Goal: Information Seeking & Learning: Learn about a topic

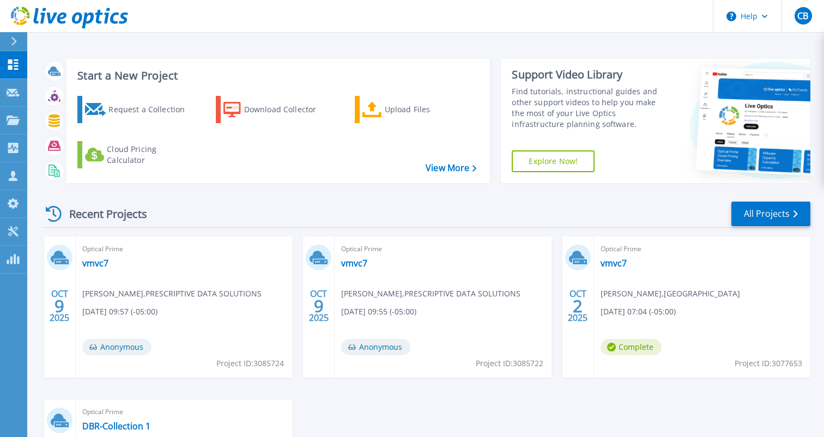
click at [527, 261] on div "Optical Prime vmvc7 [PERSON_NAME] , PRESCRIPTIVE DATA SOLUTIONS [DATE] 09:55 (-…" at bounding box center [442, 306] width 216 height 141
click at [622, 349] on span "Complete" at bounding box center [630, 347] width 61 height 16
click at [619, 260] on link "vmvc7" at bounding box center [613, 263] width 26 height 11
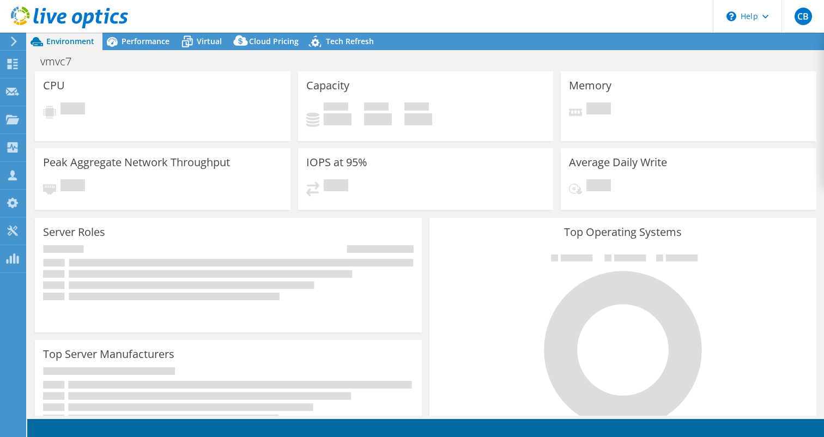
select select "USEast"
select select "USD"
radio input "true"
radio input "false"
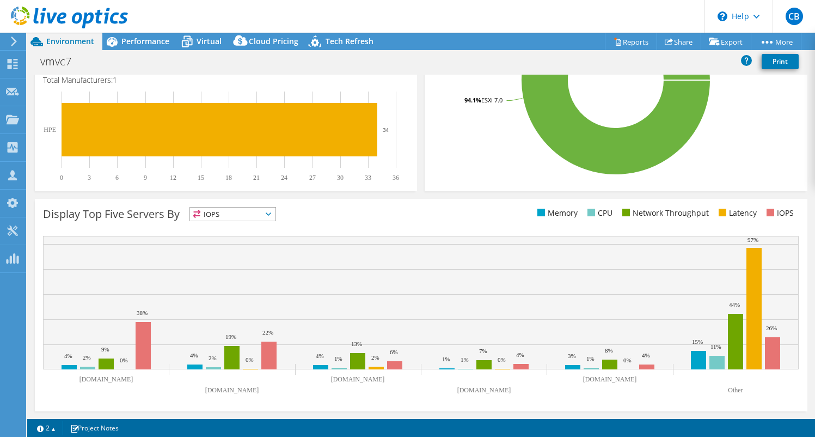
scroll to position [320, 0]
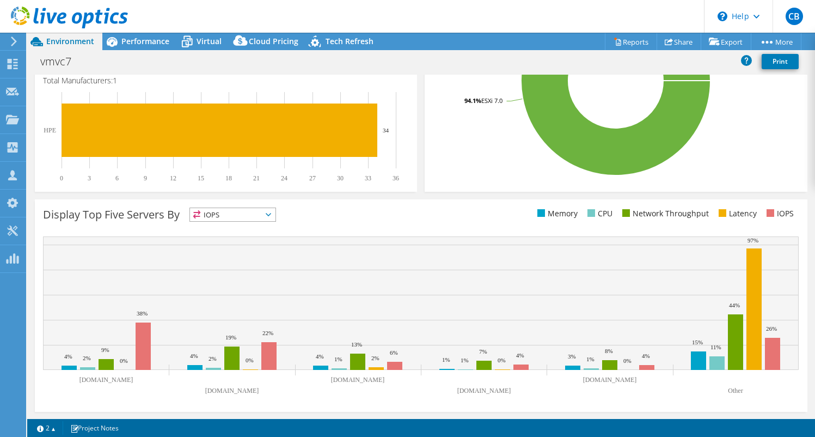
click at [271, 215] on icon at bounding box center [268, 214] width 5 height 3
click at [251, 245] on li "Memory" at bounding box center [233, 243] width 86 height 15
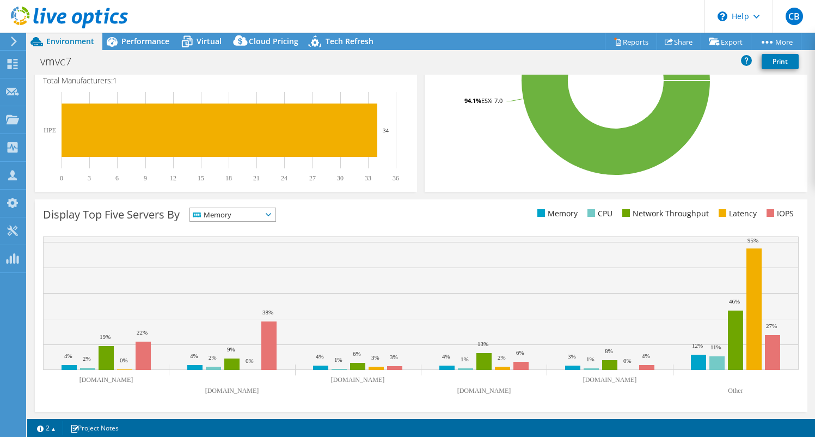
click at [272, 217] on span "Memory" at bounding box center [233, 214] width 86 height 13
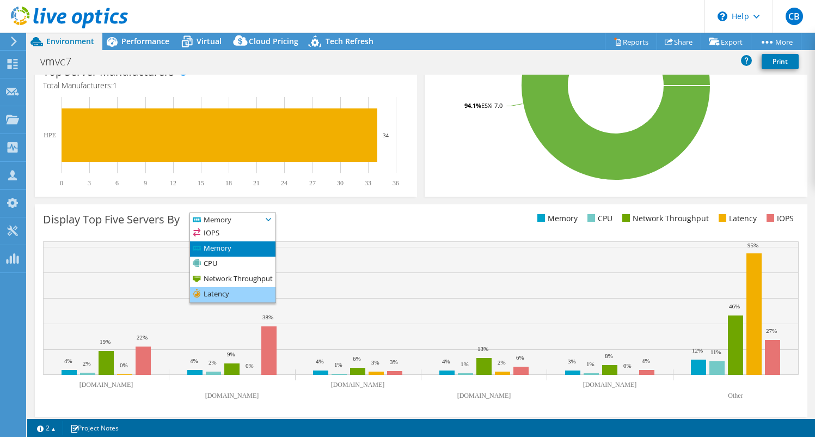
scroll to position [314, 0]
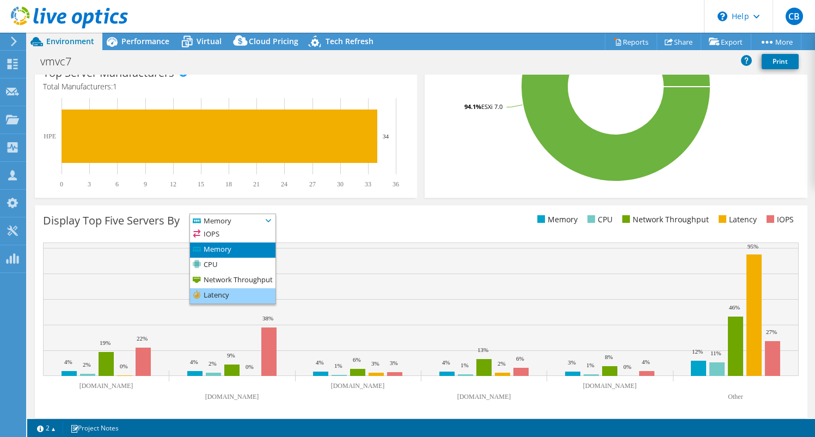
click at [269, 291] on li "Latency" at bounding box center [233, 295] width 86 height 15
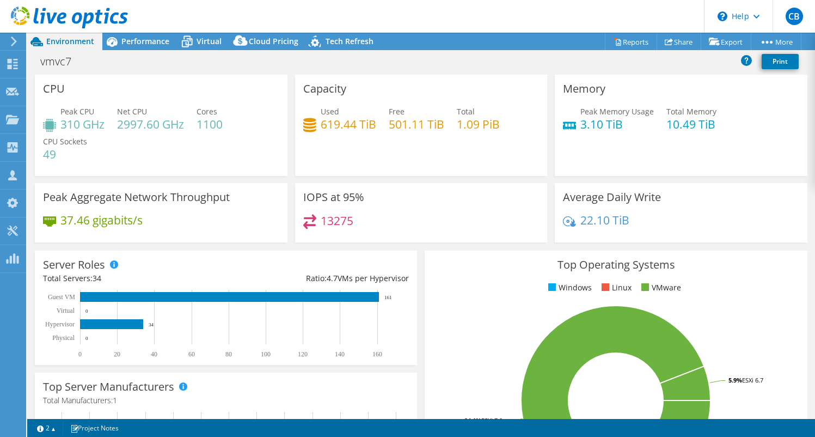
scroll to position [0, 0]
click at [134, 40] on span "Performance" at bounding box center [145, 41] width 48 height 10
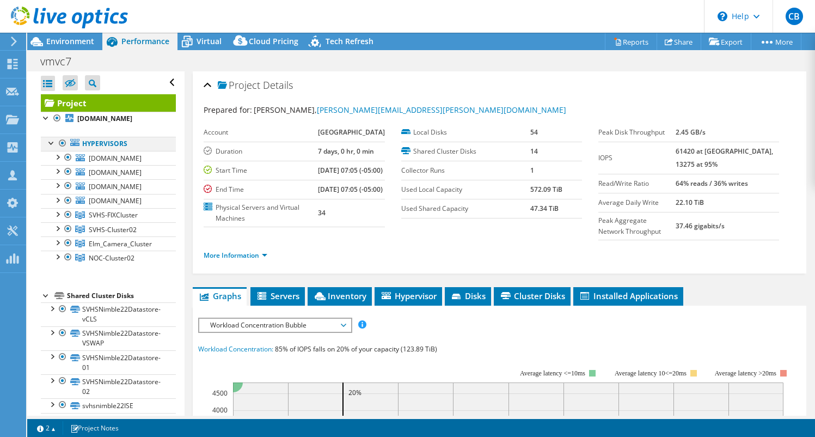
click at [51, 148] on div at bounding box center [51, 142] width 11 height 11
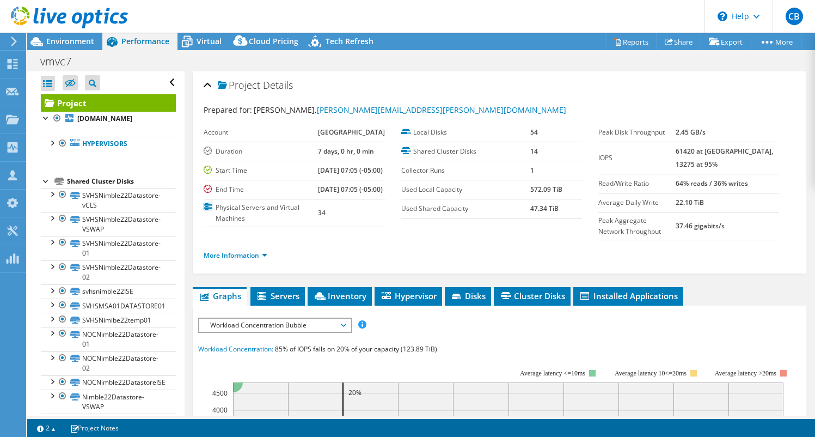
click at [44, 186] on div at bounding box center [46, 180] width 11 height 11
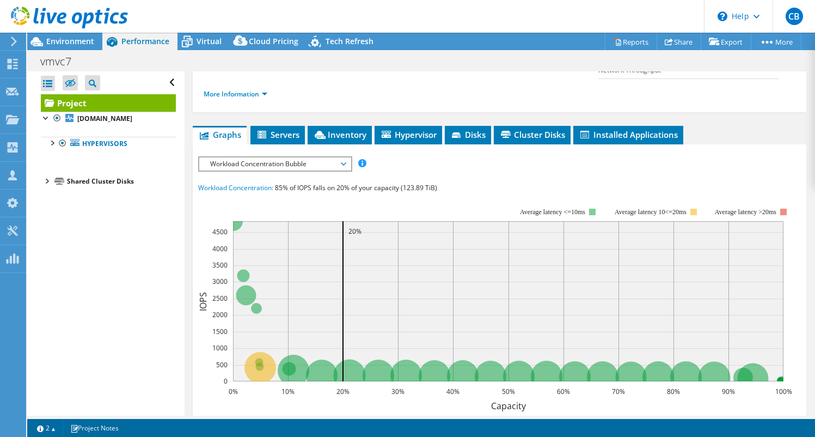
scroll to position [177, 0]
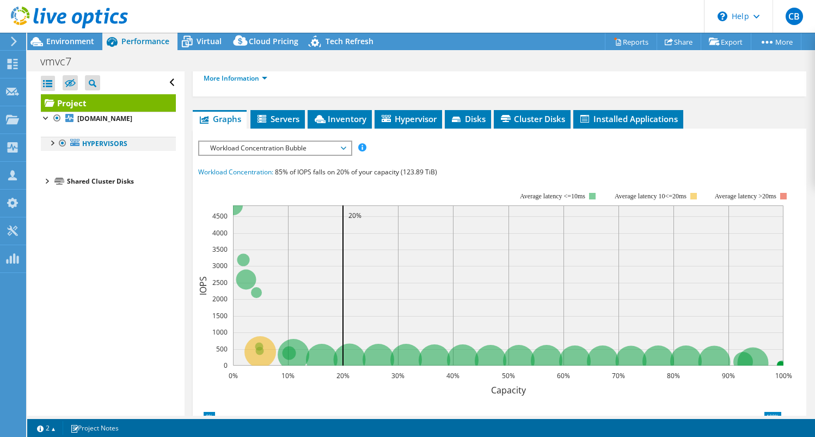
click at [57, 151] on li "Hypervisors [DOMAIN_NAME] svhs-vmcdmz_datastore1" at bounding box center [108, 144] width 135 height 14
click at [53, 148] on div at bounding box center [51, 142] width 11 height 11
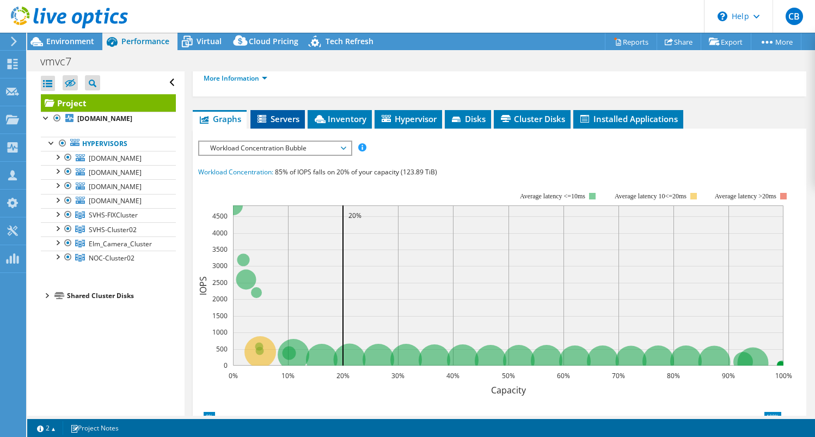
click at [271, 124] on span "Servers" at bounding box center [278, 118] width 44 height 11
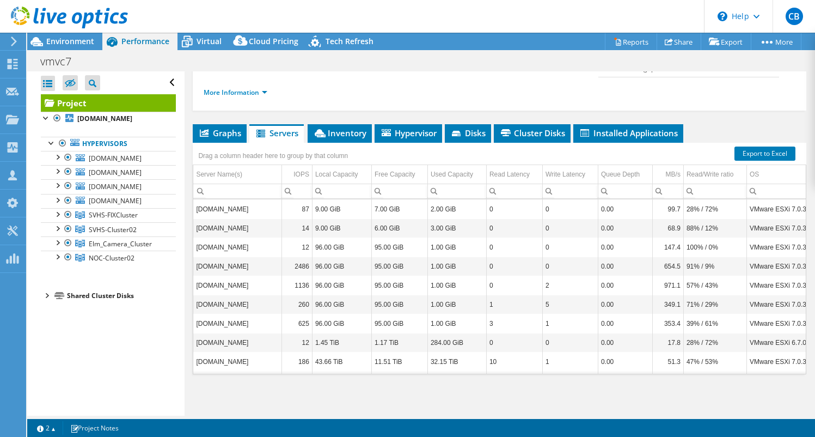
scroll to position [168, 0]
click at [297, 181] on div "IOPS" at bounding box center [302, 174] width 16 height 13
click at [297, 181] on div "IOPS" at bounding box center [301, 174] width 15 height 13
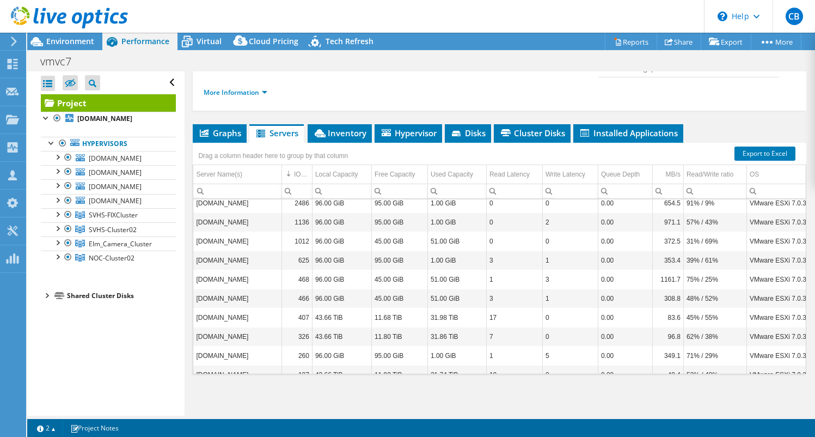
scroll to position [45, 0]
click at [358, 138] on span "Inventory" at bounding box center [339, 132] width 53 height 11
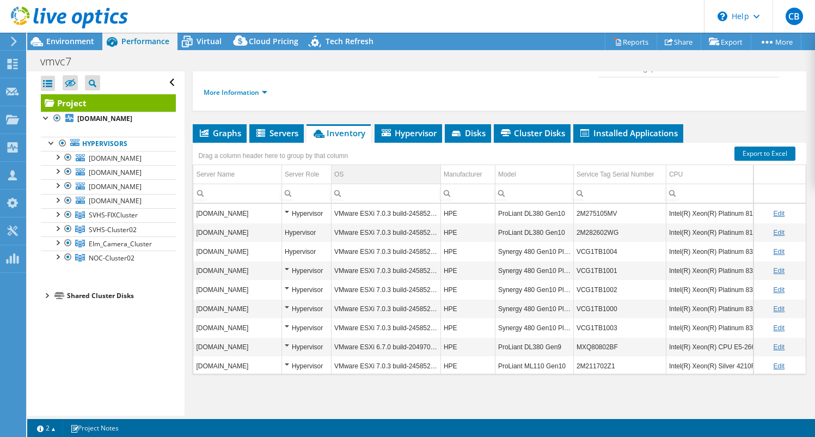
click at [419, 184] on td "OS" at bounding box center [385, 174] width 109 height 19
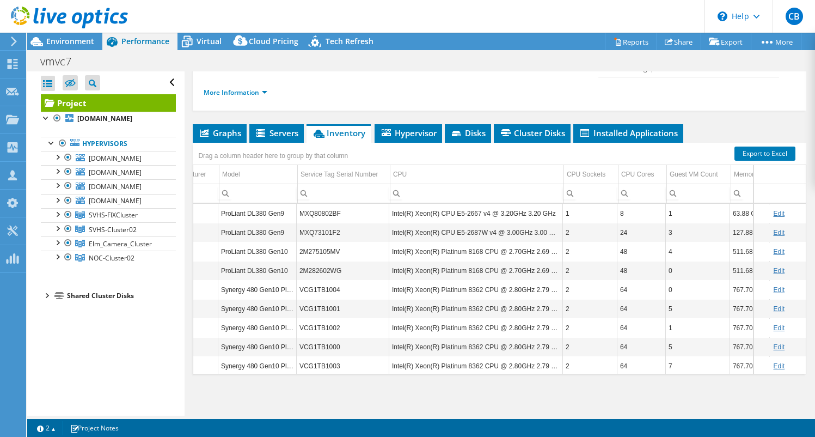
scroll to position [0, 277]
click at [643, 181] on div "CPU Cores" at bounding box center [636, 174] width 33 height 13
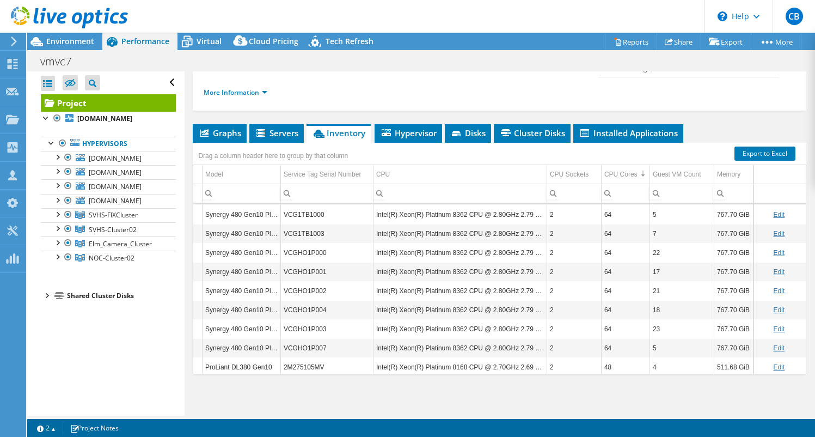
scroll to position [75, 293]
click at [416, 138] on span "Hypervisor" at bounding box center [408, 132] width 57 height 11
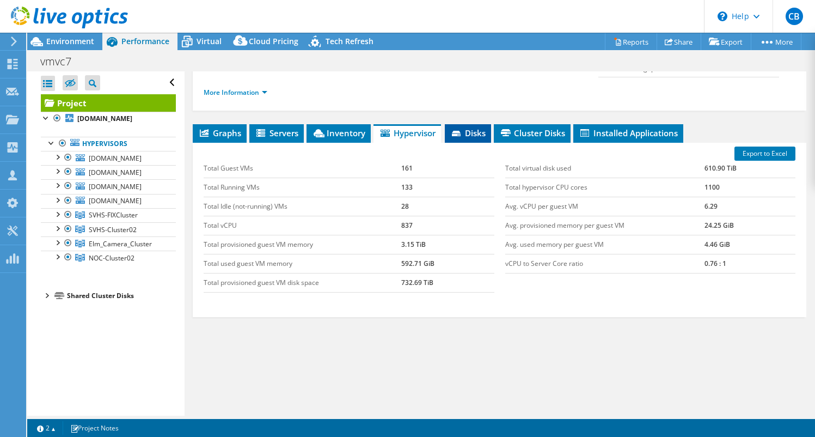
click at [486, 138] on span "Disks" at bounding box center [467, 132] width 35 height 11
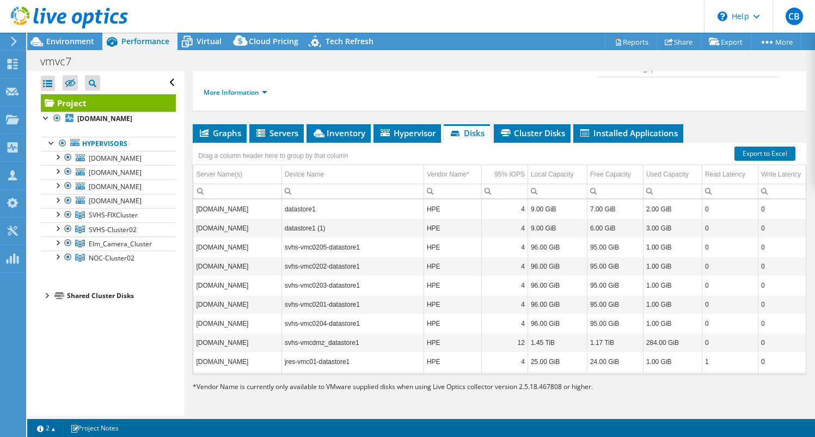
scroll to position [0, 0]
click at [568, 181] on div "Local Capacity" at bounding box center [552, 174] width 43 height 13
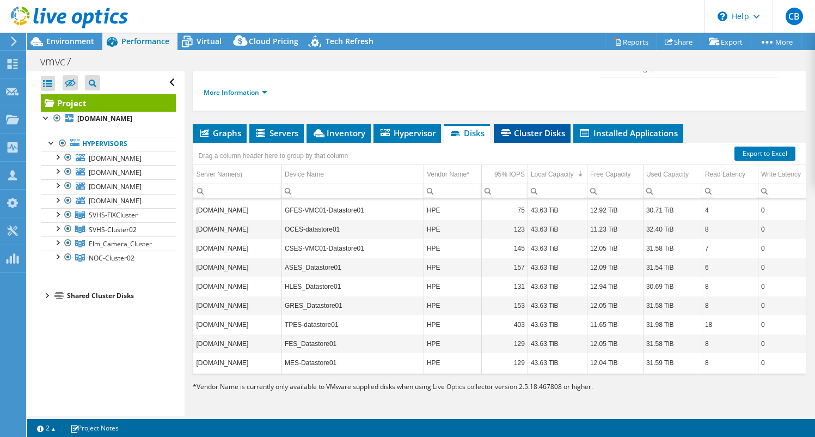
click at [523, 138] on span "Cluster Disks" at bounding box center [532, 132] width 66 height 11
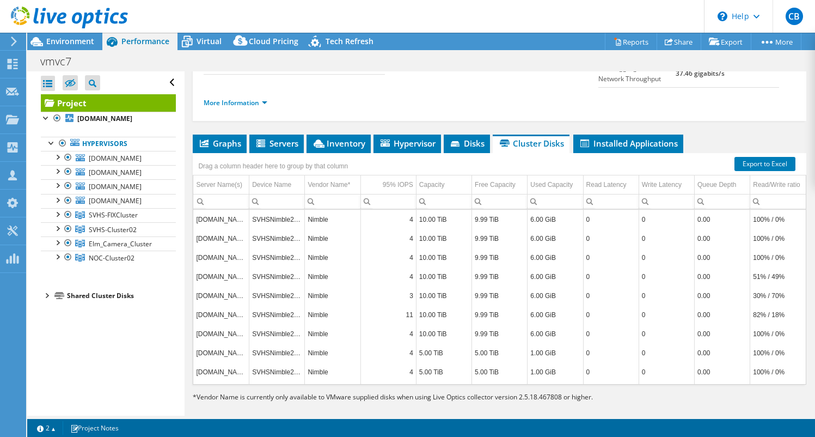
scroll to position [150, 0]
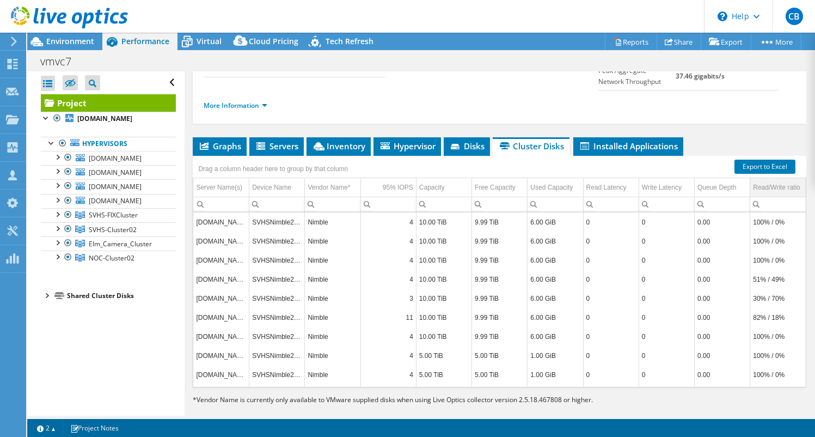
click at [782, 194] on div "Read/Write ratio" at bounding box center [776, 187] width 47 height 13
click at [638, 151] on span "Installed Applications" at bounding box center [628, 146] width 99 height 11
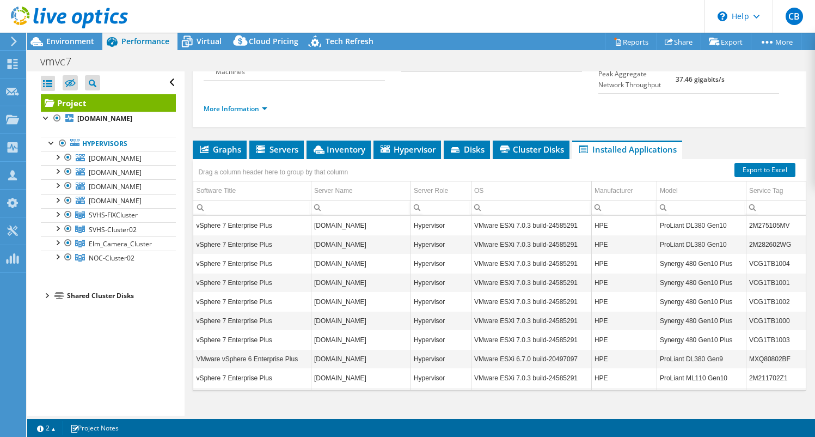
scroll to position [0, 0]
click at [193, 40] on icon at bounding box center [187, 41] width 19 height 19
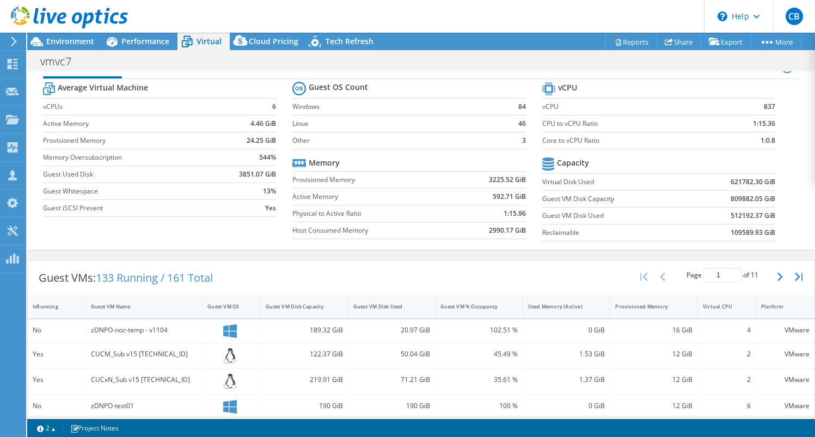
scroll to position [25, 0]
drag, startPoint x: 725, startPoint y: 231, endPoint x: 763, endPoint y: 232, distance: 37.6
click at [763, 232] on td "109589.93 GiB" at bounding box center [733, 232] width 86 height 17
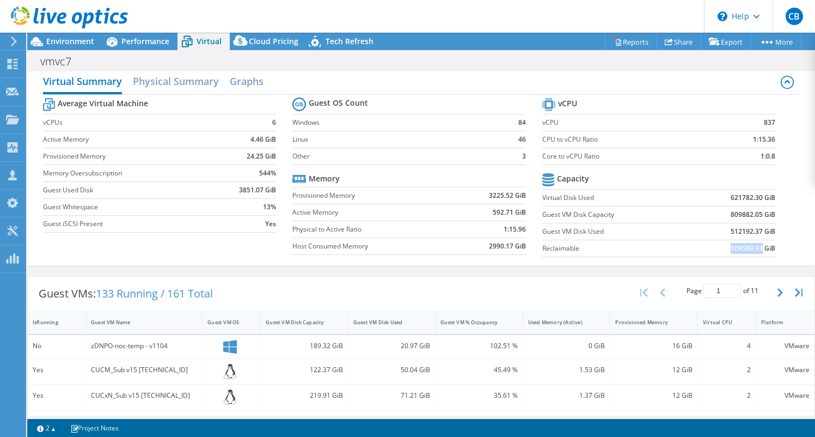
scroll to position [0, 0]
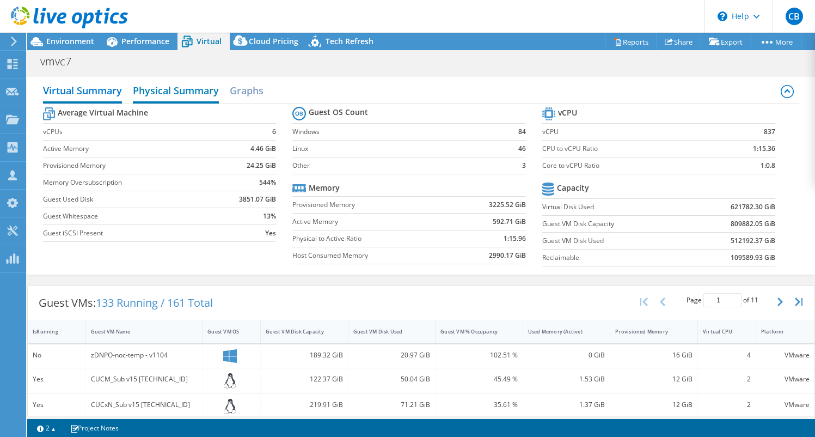
click at [176, 92] on h2 "Physical Summary" at bounding box center [176, 92] width 86 height 24
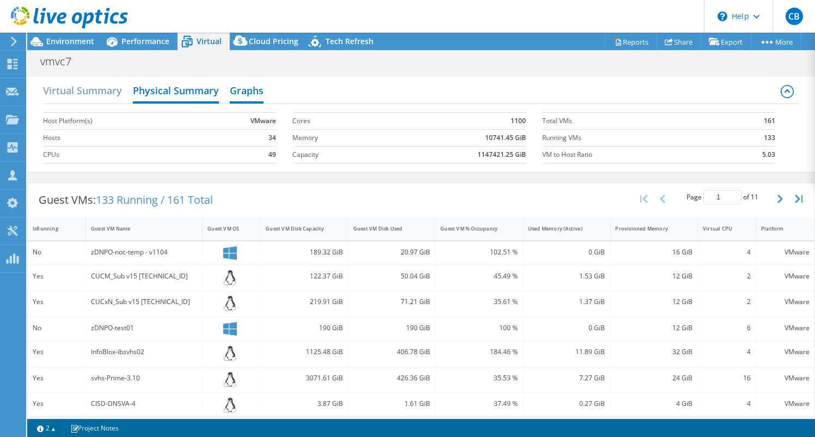
click at [241, 94] on h2 "Graphs" at bounding box center [247, 92] width 34 height 24
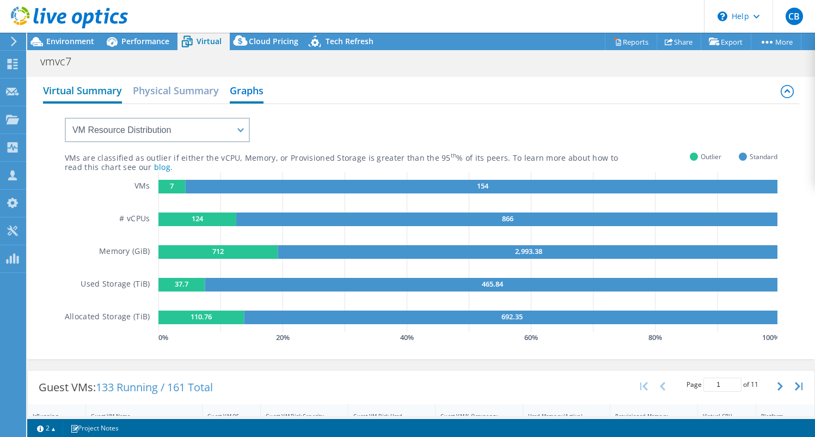
click at [90, 98] on h2 "Virtual Summary" at bounding box center [82, 92] width 79 height 24
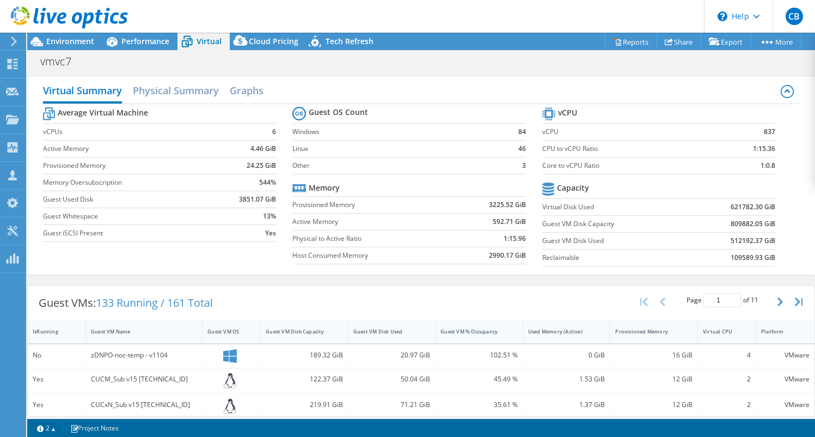
click at [472, 332] on div "Guest VM % Occupancy" at bounding box center [473, 331] width 64 height 7
click at [148, 39] on span "Performance" at bounding box center [145, 41] width 48 height 10
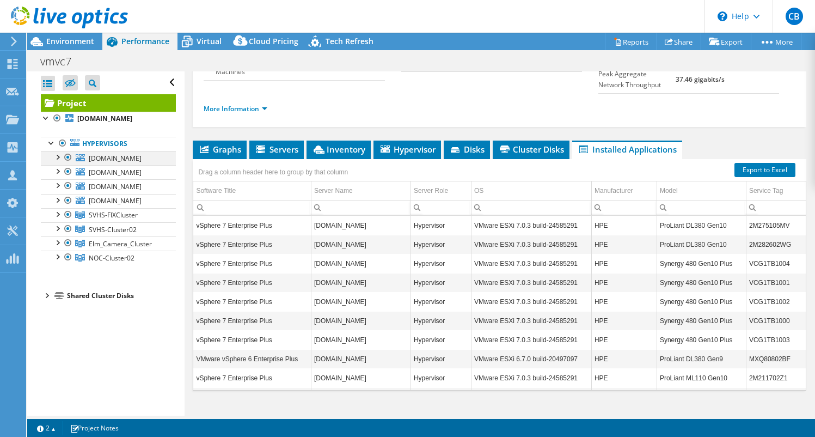
click at [57, 162] on div at bounding box center [57, 156] width 11 height 11
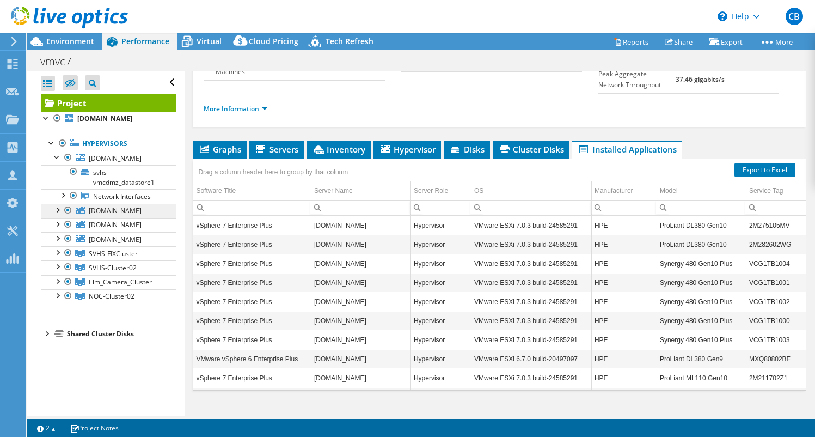
click at [107, 218] on link "[DOMAIN_NAME]" at bounding box center [108, 211] width 135 height 14
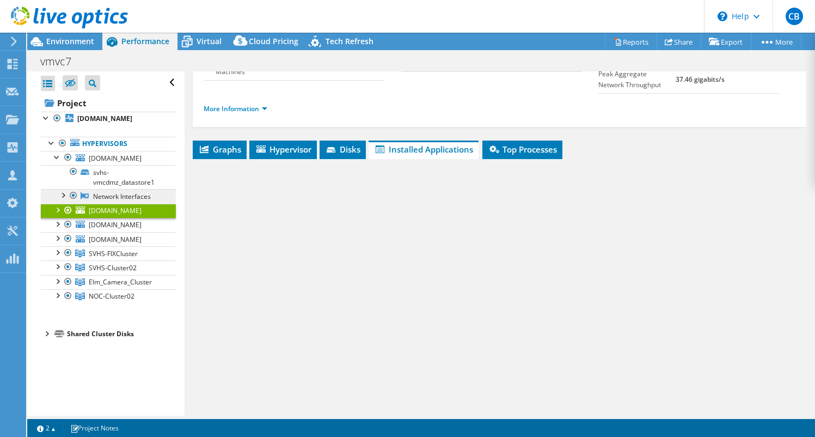
click at [109, 203] on link "Network Interfaces" at bounding box center [108, 196] width 135 height 14
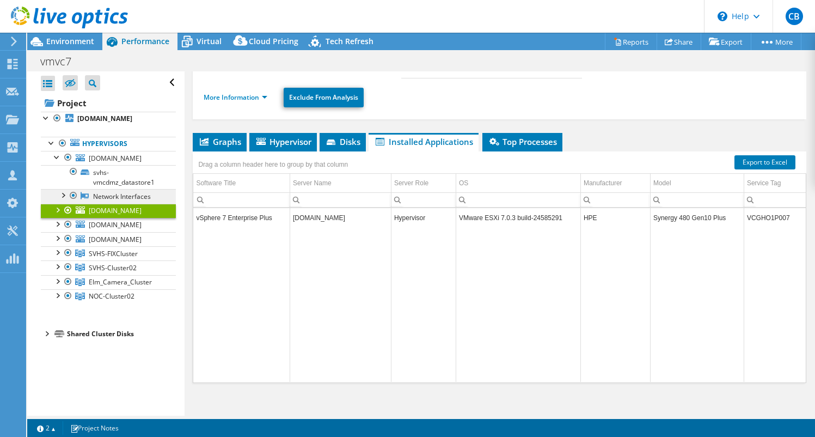
click at [102, 203] on link "Network Interfaces" at bounding box center [108, 196] width 135 height 14
click at [65, 200] on div at bounding box center [62, 194] width 11 height 11
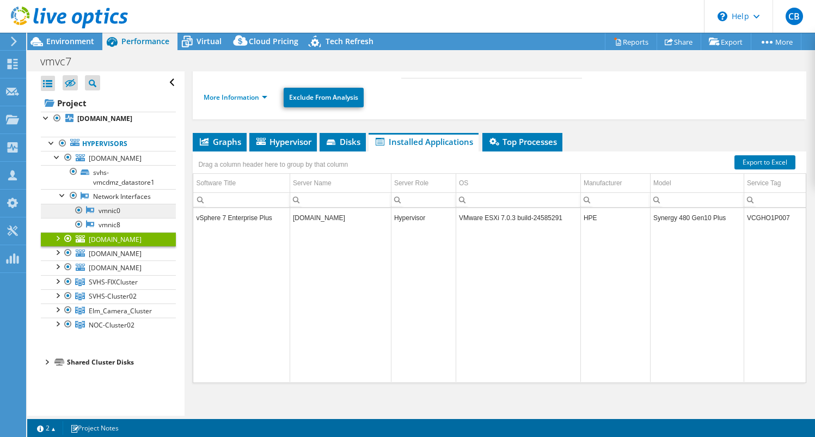
click at [104, 218] on link "vmnic0" at bounding box center [108, 211] width 135 height 14
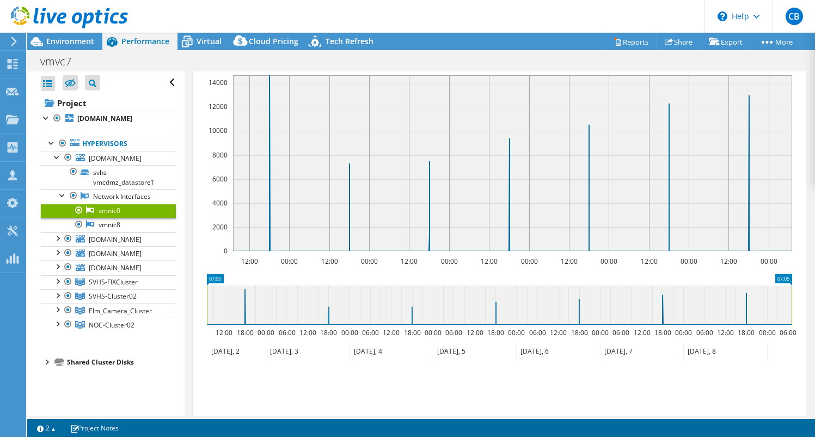
scroll to position [180, 0]
click at [60, 200] on div at bounding box center [62, 194] width 11 height 11
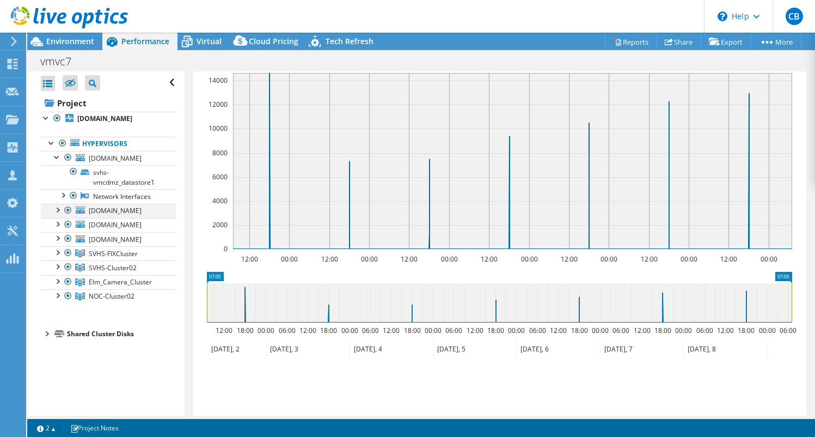
click at [57, 215] on div at bounding box center [57, 209] width 11 height 11
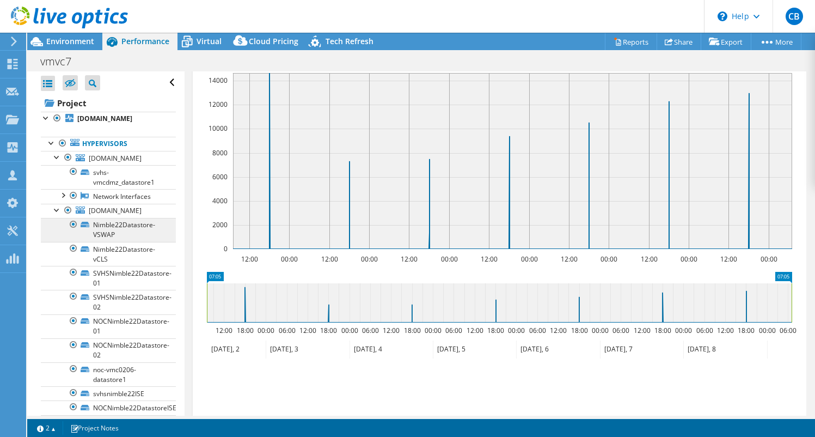
click at [108, 242] on link "Nimble22Datastore-VSWAP" at bounding box center [108, 230] width 135 height 24
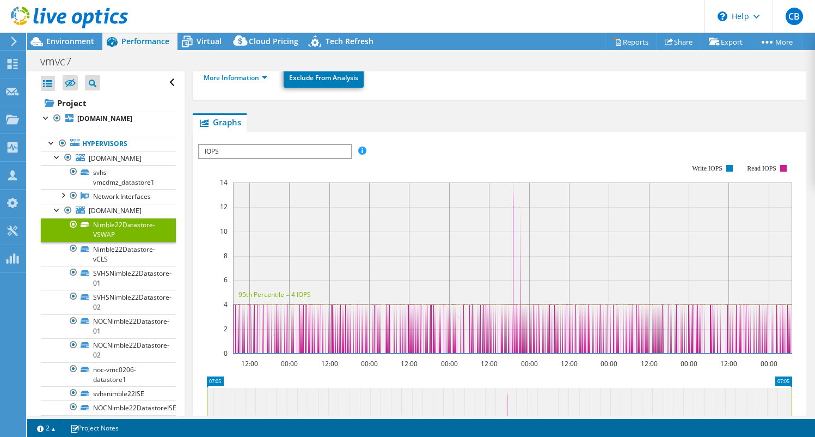
scroll to position [138, 0]
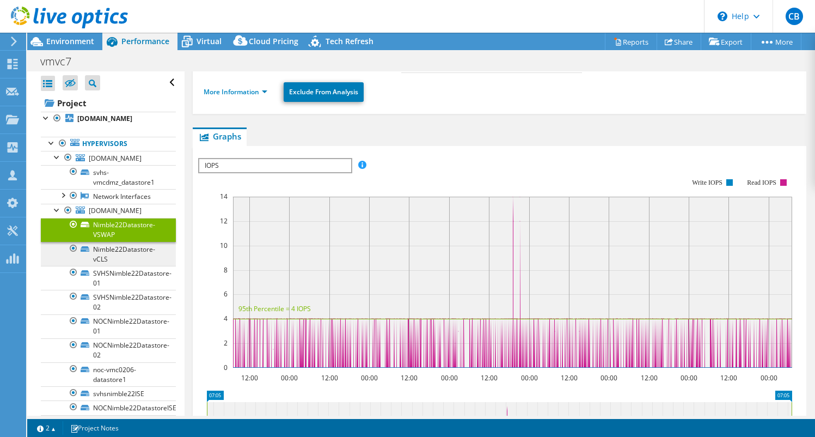
click at [129, 266] on link "Nimble22Datastore-vCLS" at bounding box center [108, 254] width 135 height 24
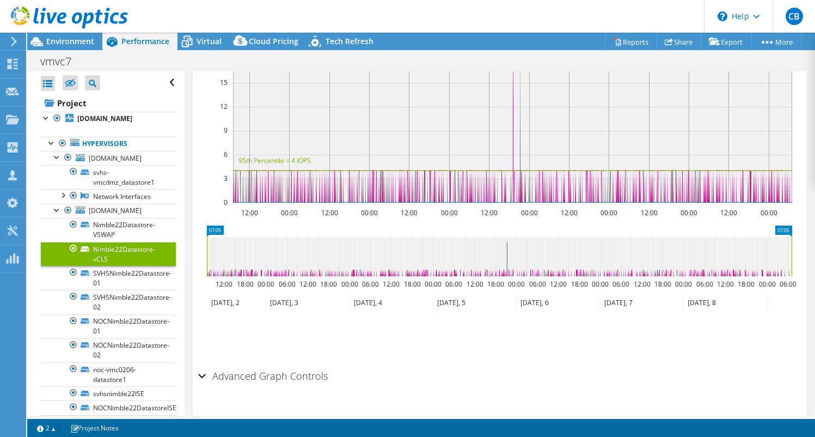
scroll to position [293, 0]
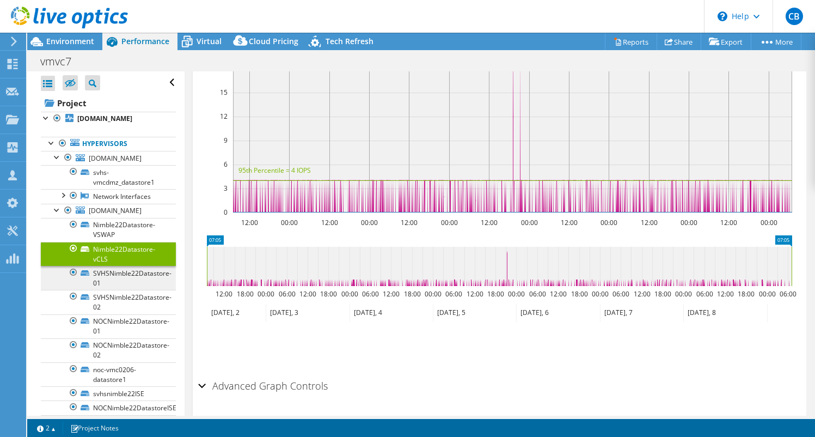
click at [91, 290] on link "SVHSNimble22Datastore-01" at bounding box center [108, 278] width 135 height 24
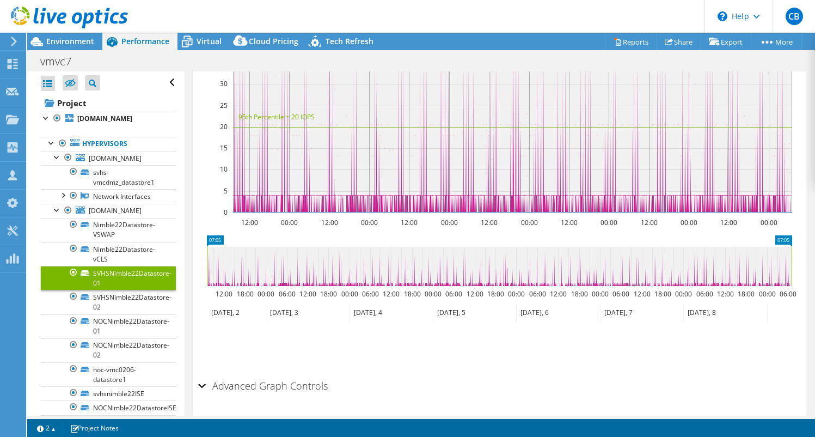
scroll to position [255, 0]
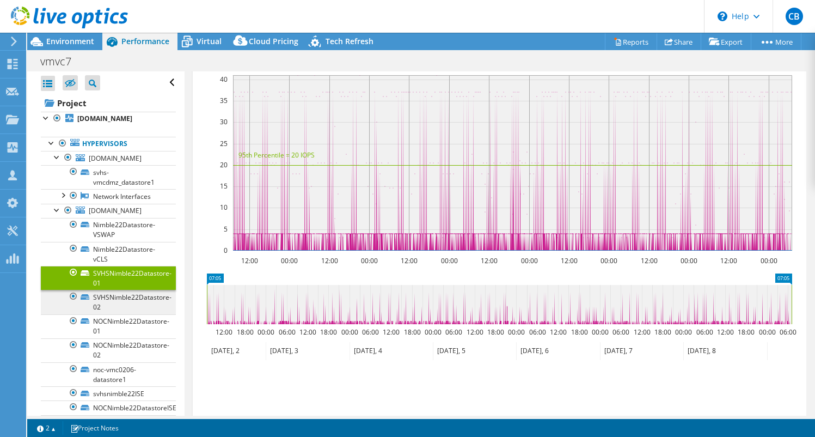
click at [122, 314] on link "SVHSNimble22Datastore-02" at bounding box center [108, 302] width 135 height 24
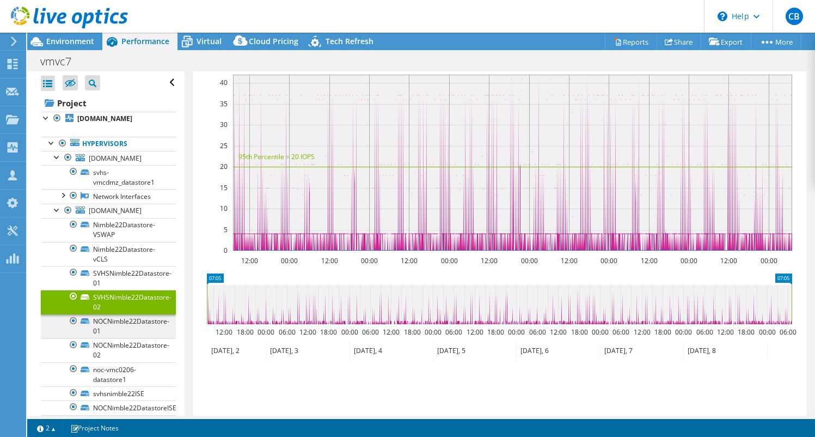
click at [132, 338] on link "NOCNimble22Datastore-01" at bounding box center [108, 326] width 135 height 24
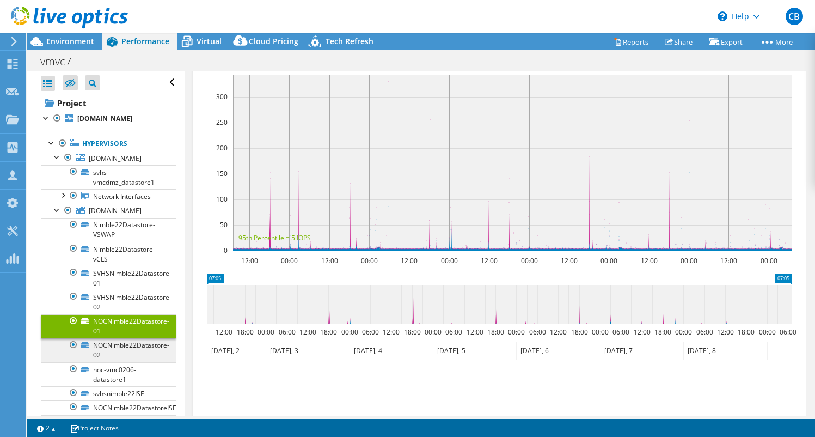
click at [136, 362] on link "NOCNimble22Datastore-02" at bounding box center [108, 350] width 135 height 24
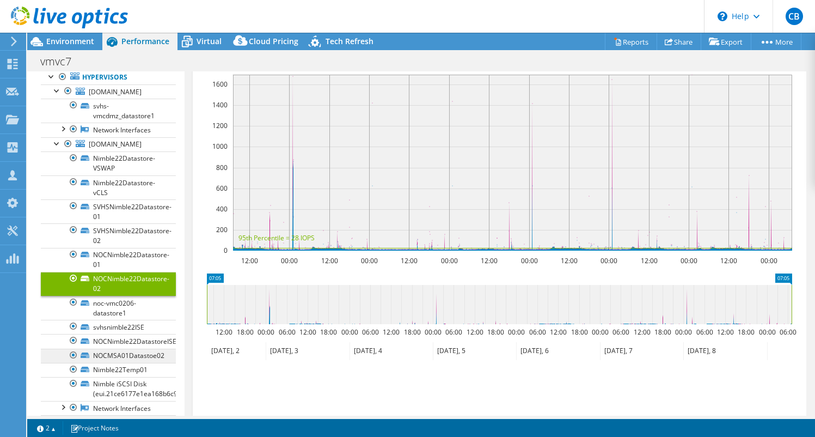
scroll to position [0, 0]
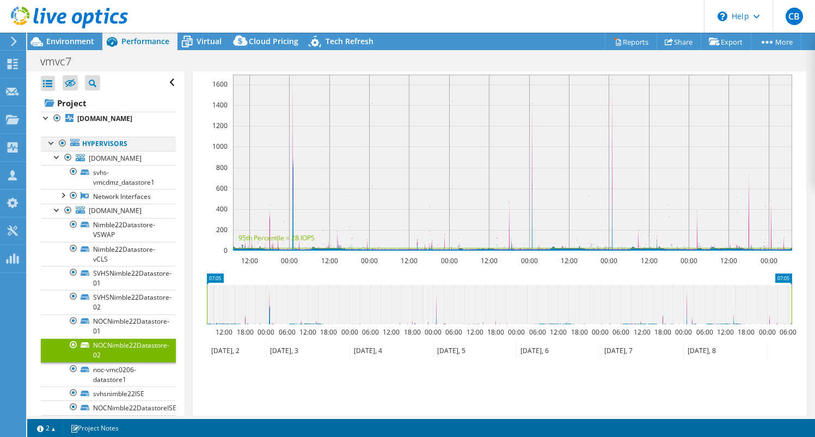
click at [51, 148] on div at bounding box center [51, 142] width 11 height 11
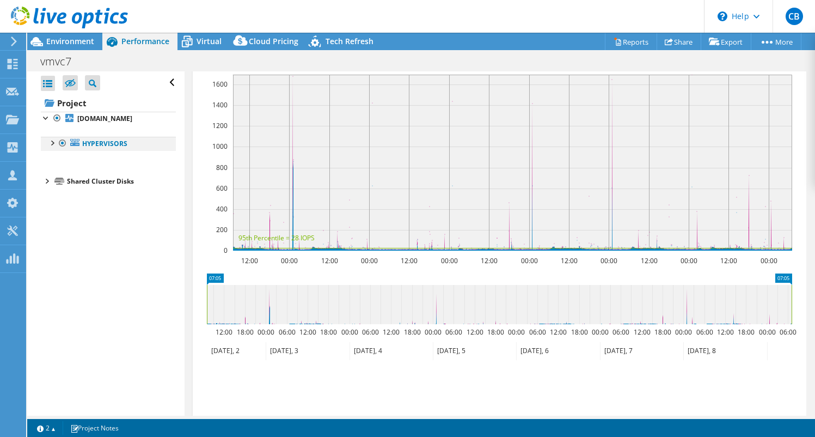
click at [51, 148] on div at bounding box center [51, 142] width 11 height 11
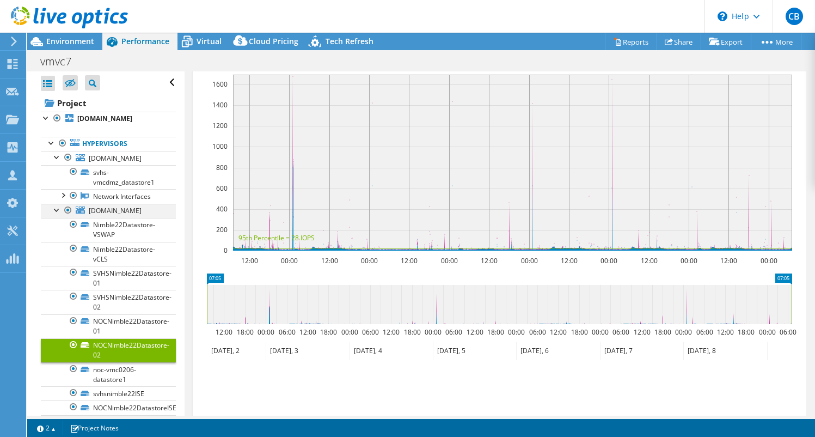
click at [57, 215] on div at bounding box center [57, 209] width 11 height 11
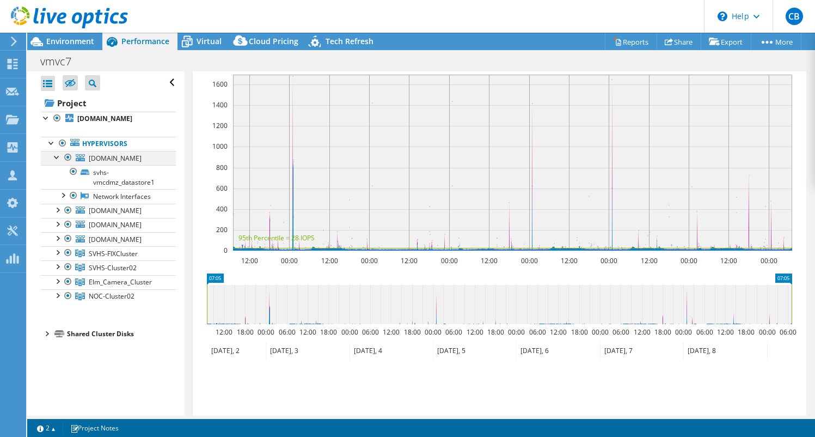
click at [57, 162] on div at bounding box center [57, 156] width 11 height 11
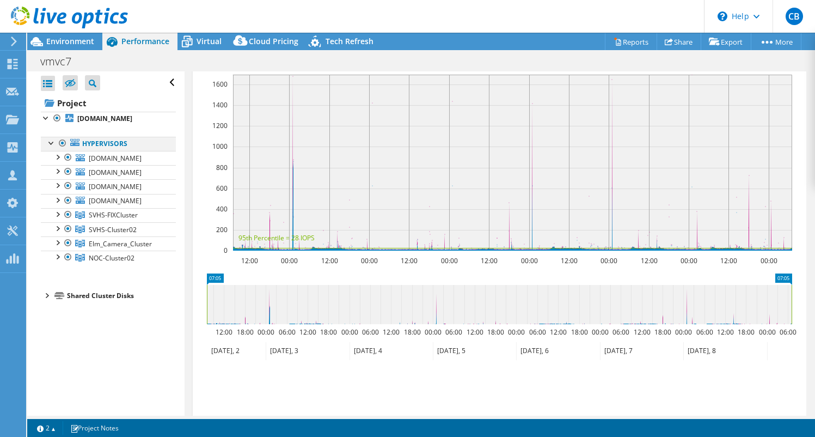
click at [48, 148] on div at bounding box center [51, 142] width 11 height 11
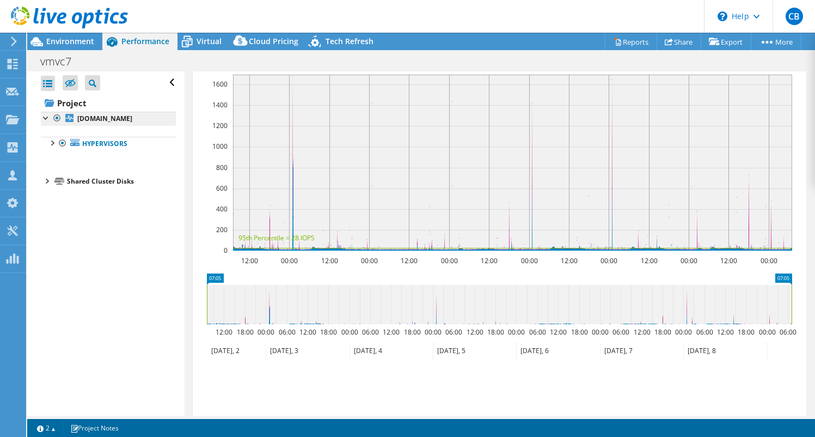
click at [110, 122] on link "[DOMAIN_NAME]" at bounding box center [108, 119] width 135 height 14
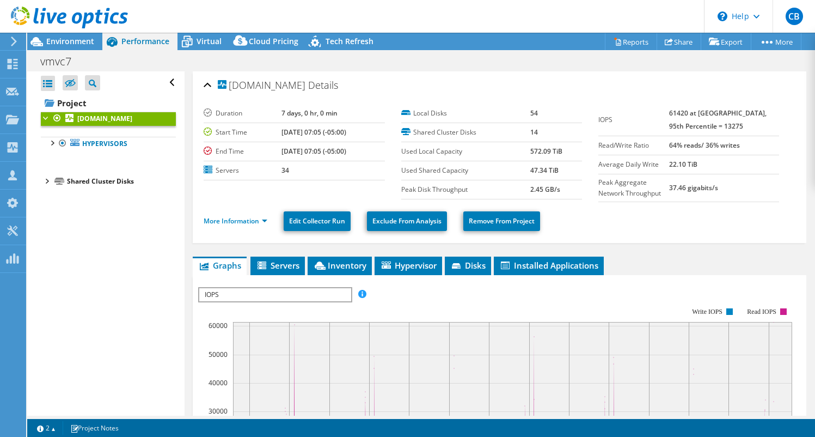
click at [64, 31] on div at bounding box center [64, 18] width 128 height 36
click at [68, 39] on span "Environment" at bounding box center [70, 41] width 48 height 10
